Goal: Transaction & Acquisition: Purchase product/service

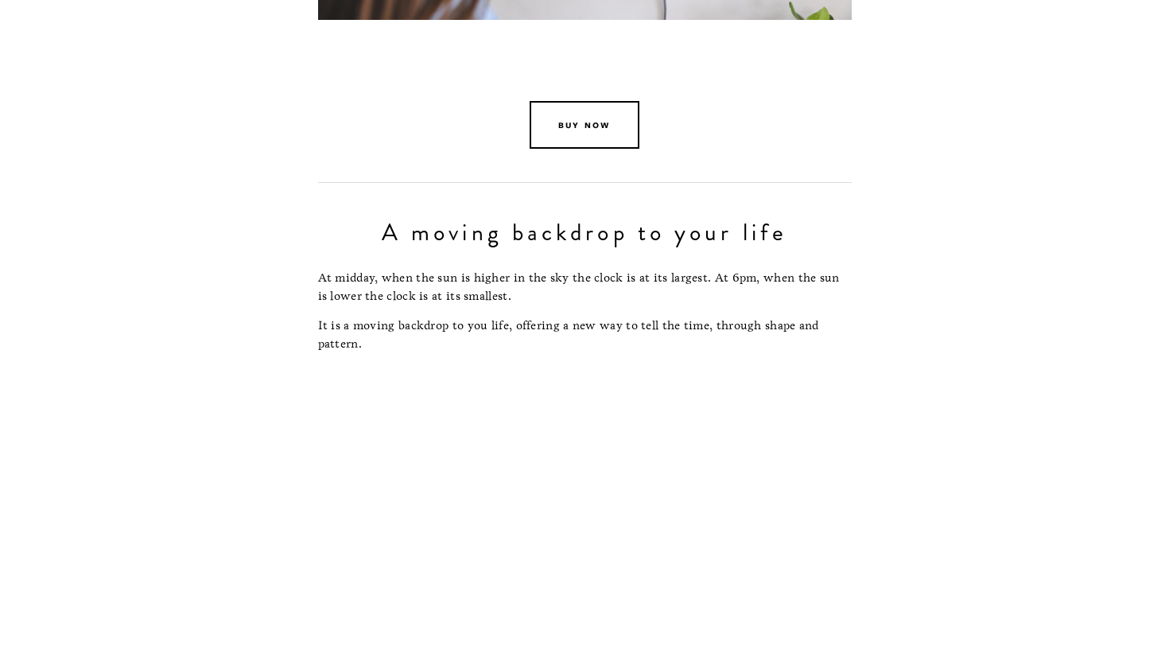
scroll to position [3688, 0]
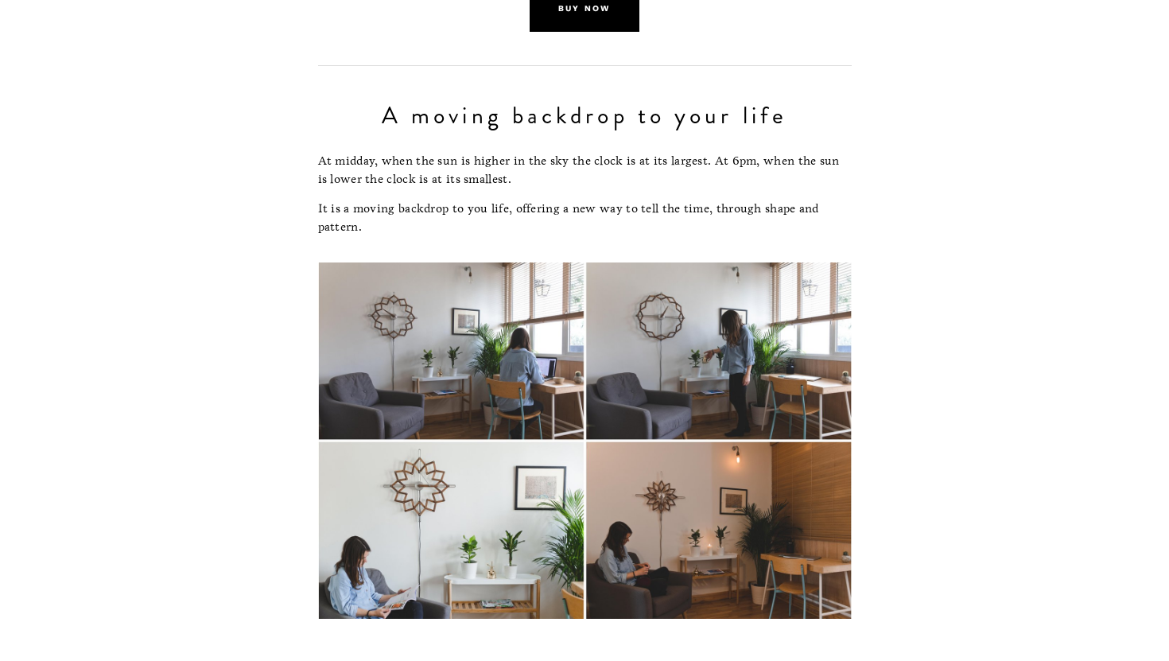
click at [585, 20] on link "buy now" at bounding box center [585, 8] width 110 height 48
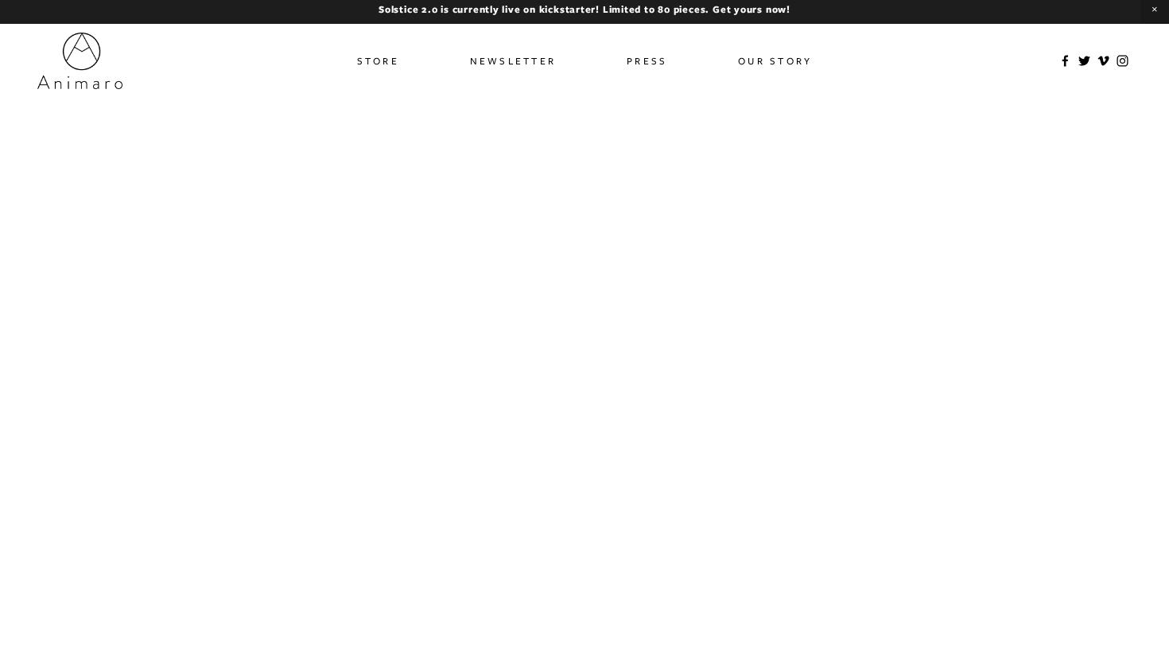
scroll to position [0, 0]
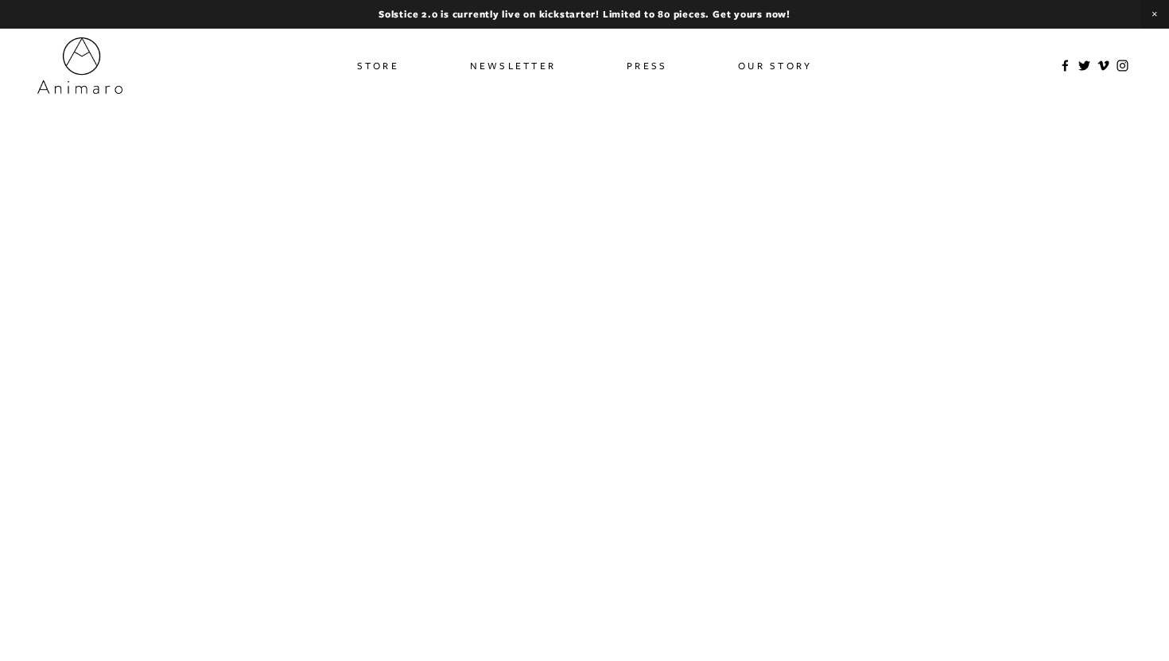
click at [375, 63] on link "Store" at bounding box center [378, 65] width 42 height 23
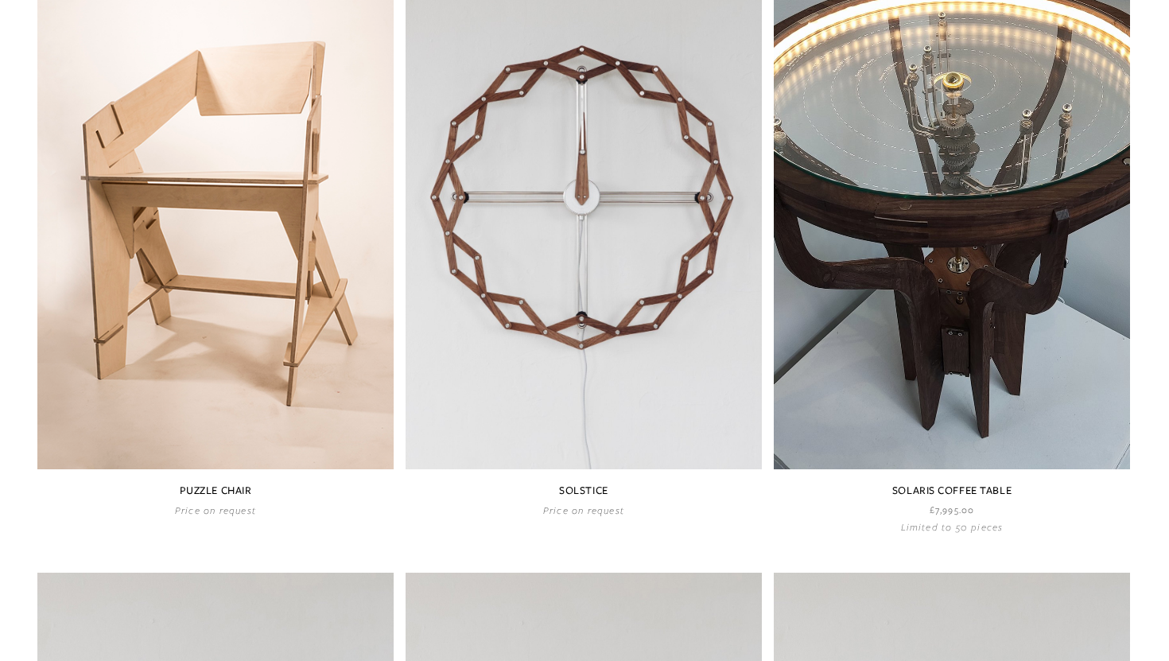
scroll to position [906, 0]
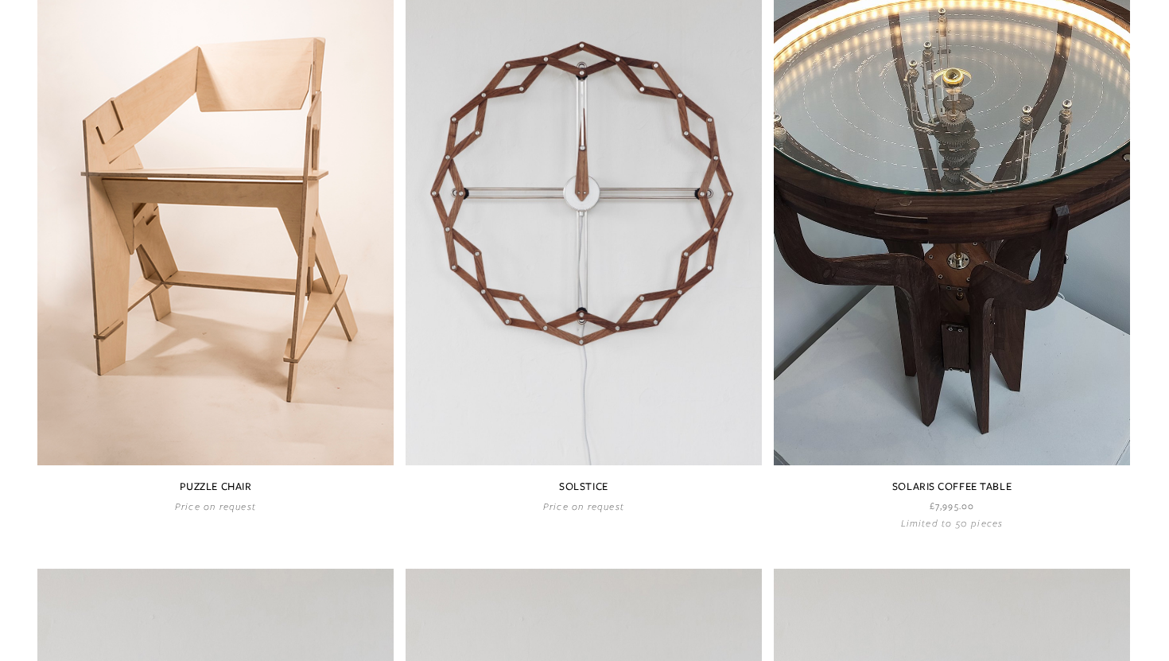
click at [523, 325] on link at bounding box center [584, 221] width 356 height 581
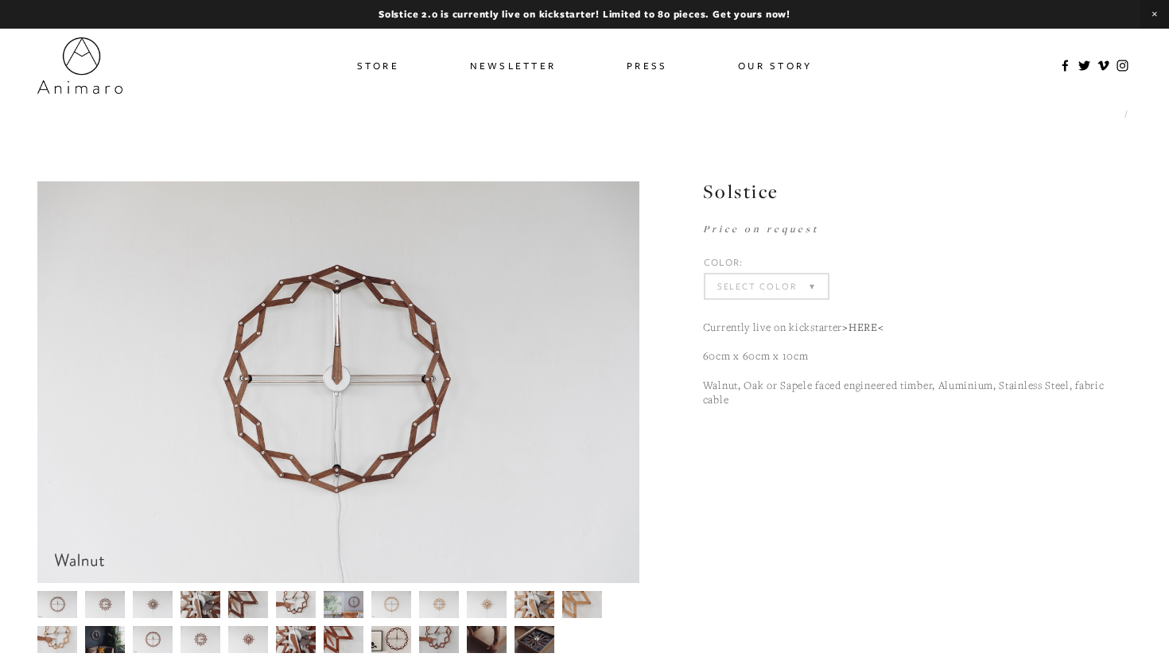
click at [734, 282] on select "Select Color Walnut Sapele Oak" at bounding box center [766, 286] width 122 height 24
drag, startPoint x: 776, startPoint y: 195, endPoint x: 700, endPoint y: 196, distance: 76.4
click at [700, 197] on section "Solstice £1,950.00 Currently live on kickstarter >HERE< 60cm x 60cm x 10cm Waln…" at bounding box center [885, 316] width 492 height 270
copy h1 "Solstice"
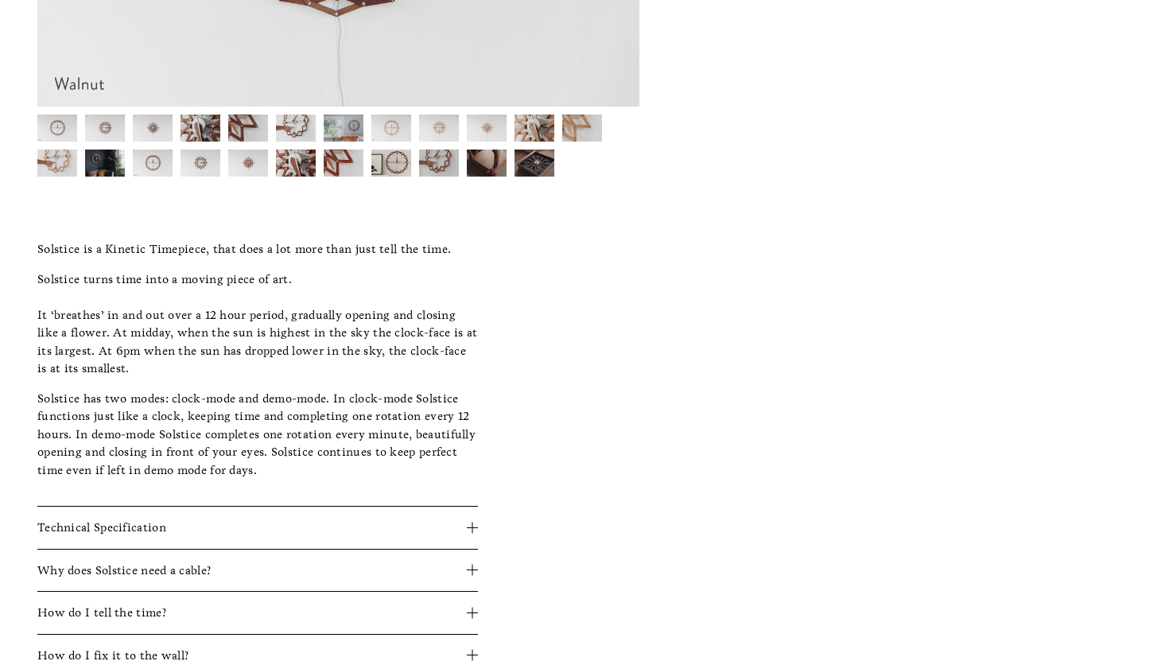
scroll to position [512, 0]
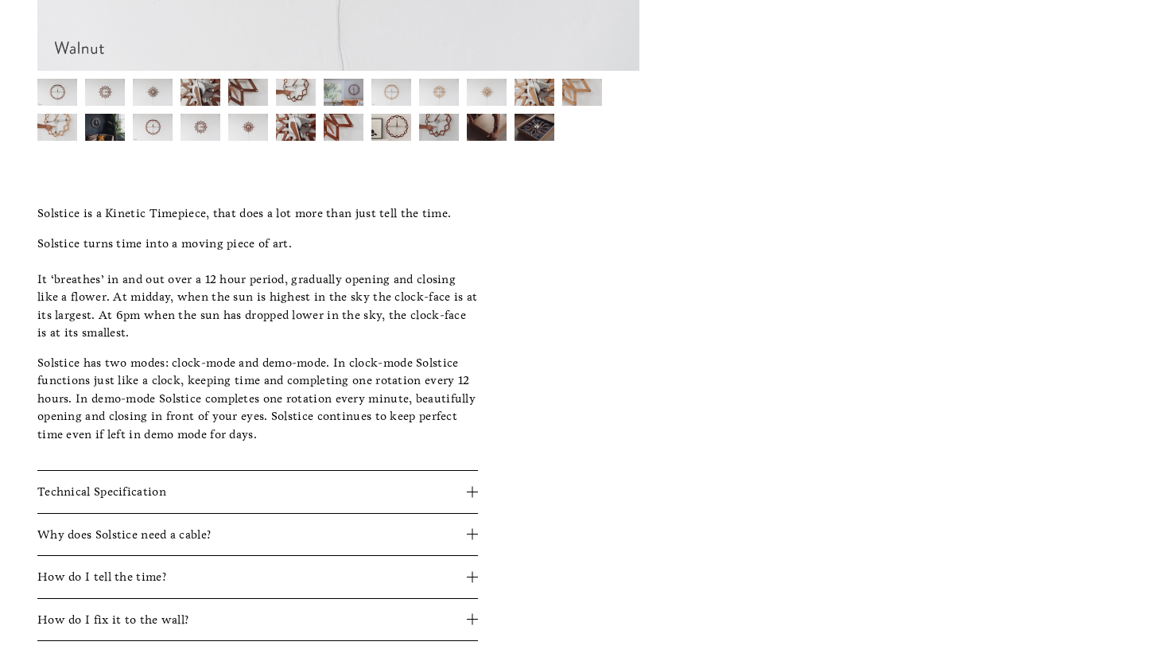
click at [472, 621] on div at bounding box center [472, 619] width 1 height 11
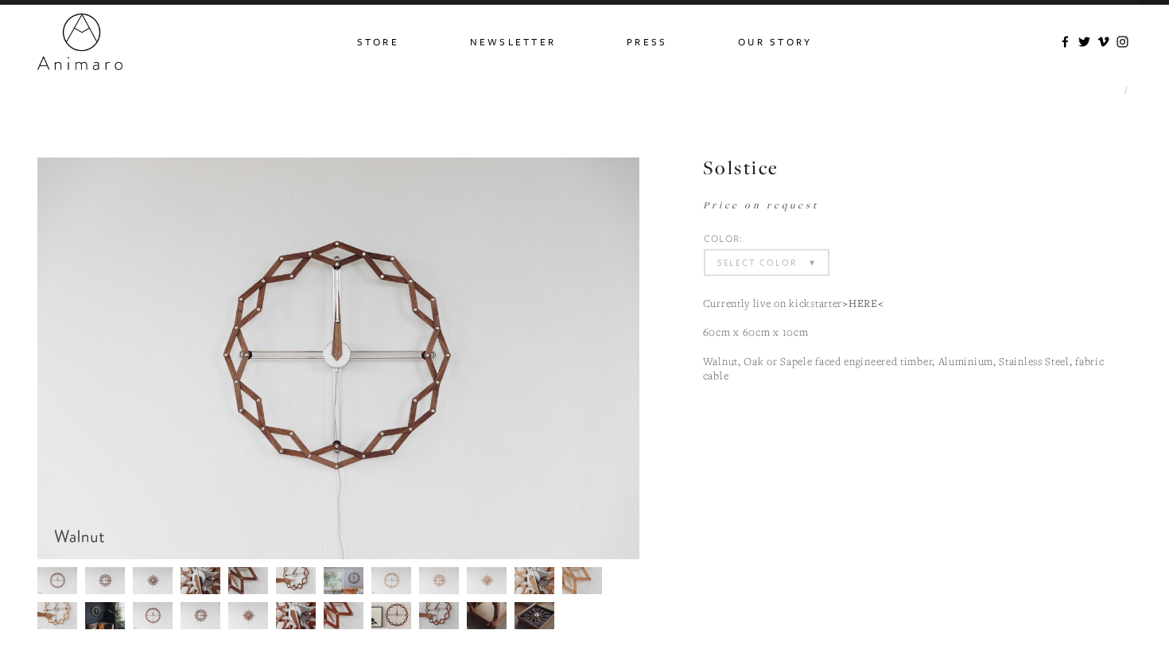
scroll to position [0, 0]
